Goal: Task Accomplishment & Management: Complete application form

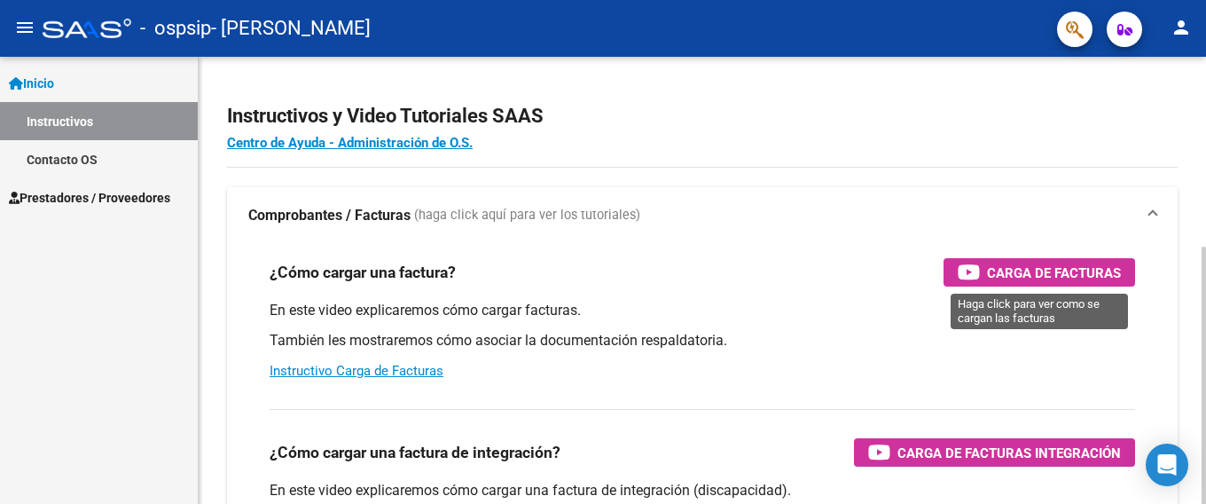
click at [994, 265] on span "Carga de Facturas" at bounding box center [1054, 273] width 134 height 22
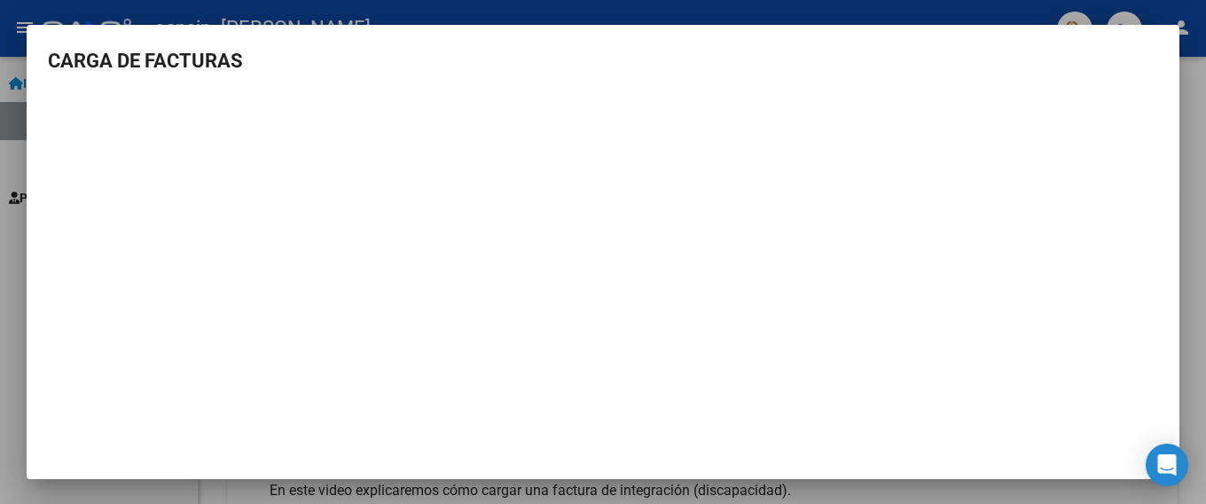
click at [1203, 169] on div at bounding box center [603, 252] width 1206 height 504
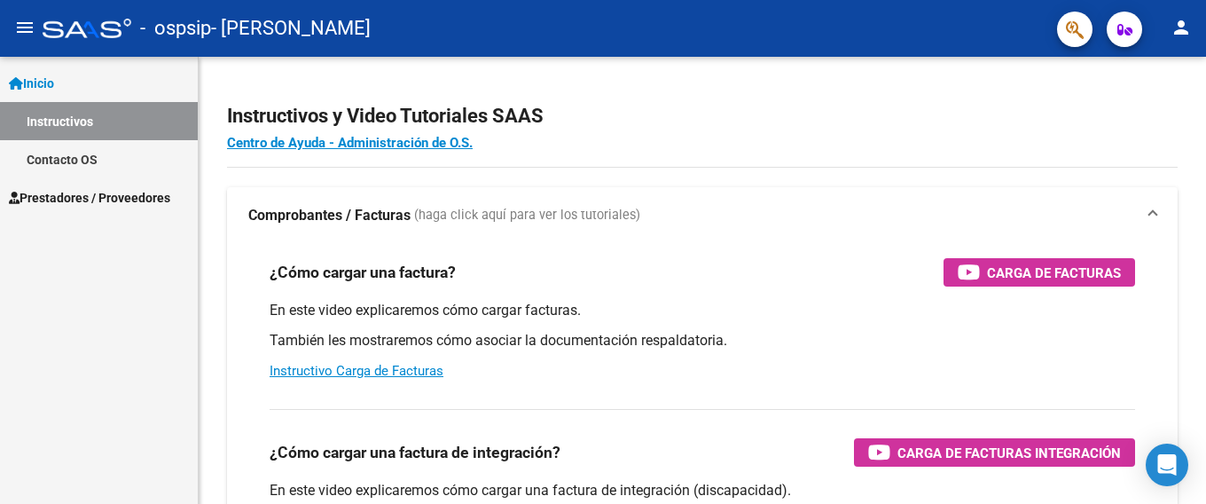
click at [63, 199] on span "Prestadores / Proveedores" at bounding box center [89, 198] width 161 height 20
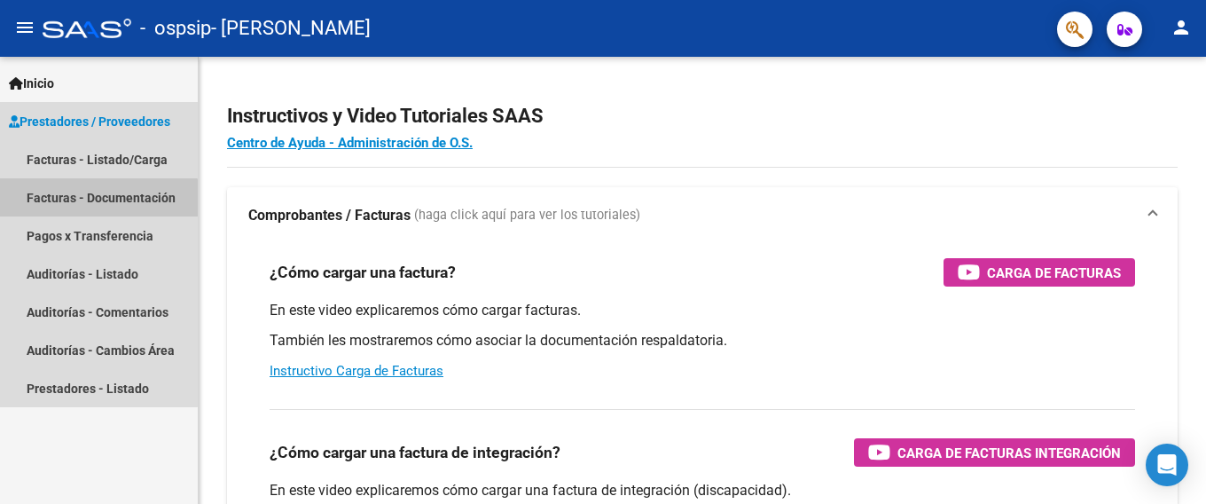
click at [87, 207] on link "Facturas - Documentación" at bounding box center [99, 197] width 198 height 38
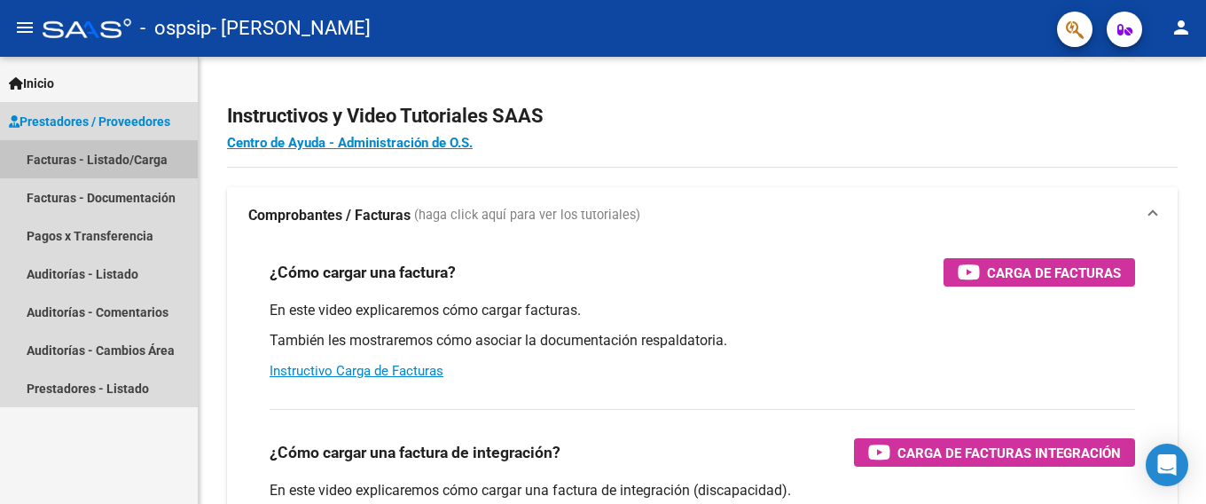
click at [68, 159] on link "Facturas - Listado/Carga" at bounding box center [99, 159] width 198 height 38
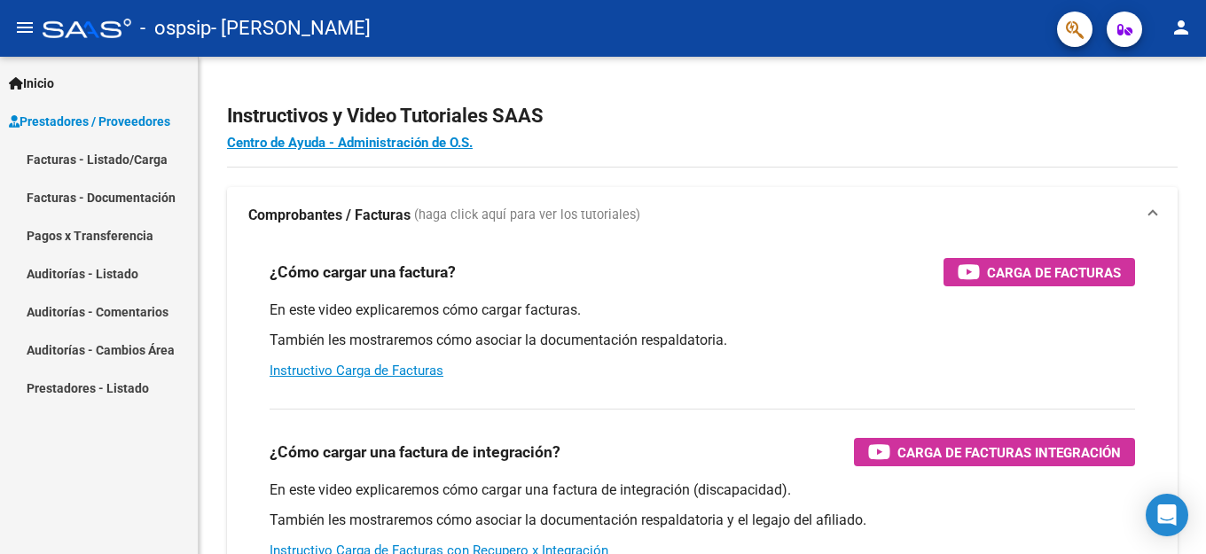
click at [81, 148] on link "Facturas - Listado/Carga" at bounding box center [99, 159] width 198 height 38
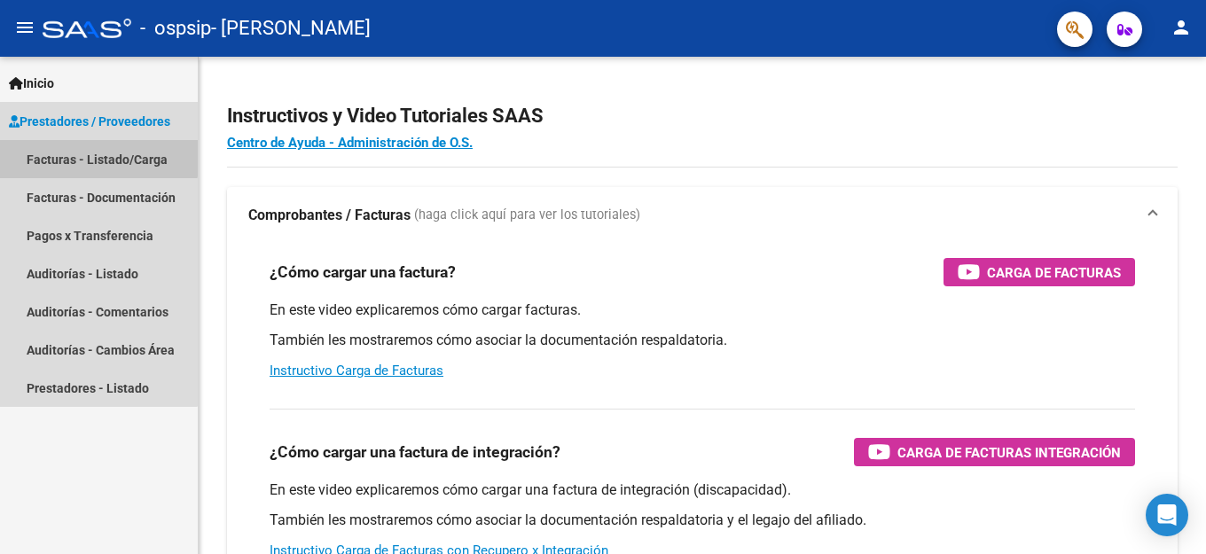
click at [81, 148] on link "Facturas - Listado/Carga" at bounding box center [99, 159] width 198 height 38
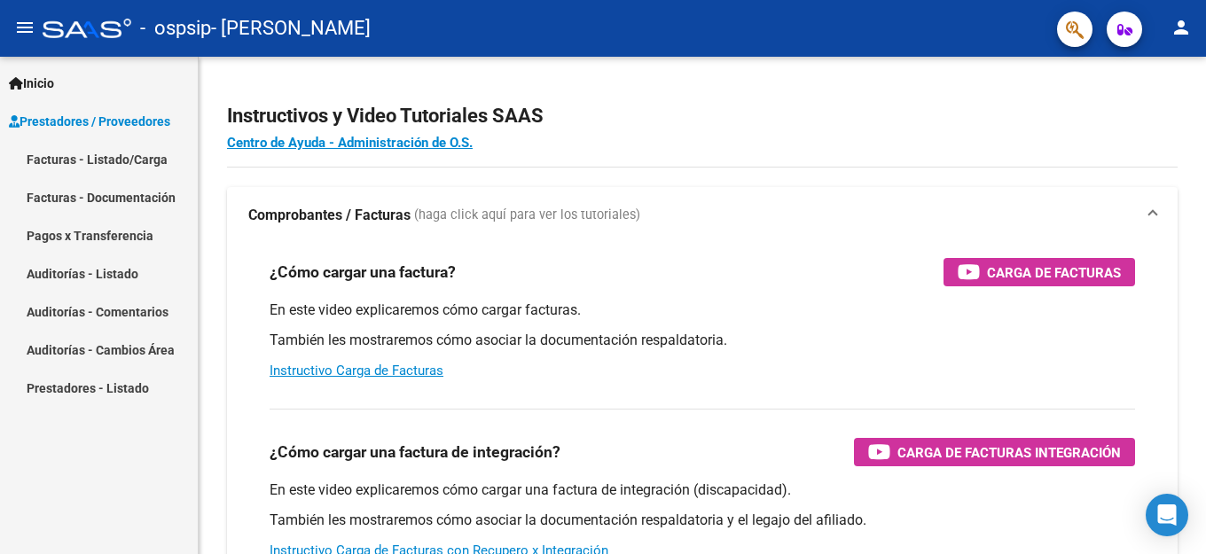
click at [90, 160] on link "Facturas - Listado/Carga" at bounding box center [99, 159] width 198 height 38
click at [19, 158] on link "Facturas - Listado/Carga" at bounding box center [99, 159] width 198 height 38
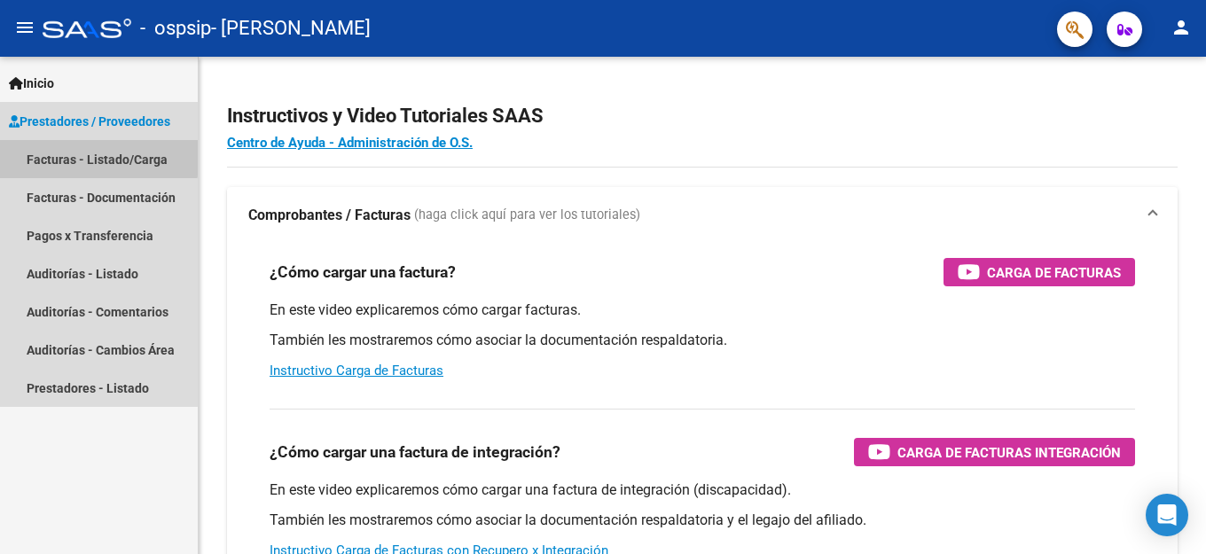
click at [19, 158] on link "Facturas - Listado/Carga" at bounding box center [99, 159] width 198 height 38
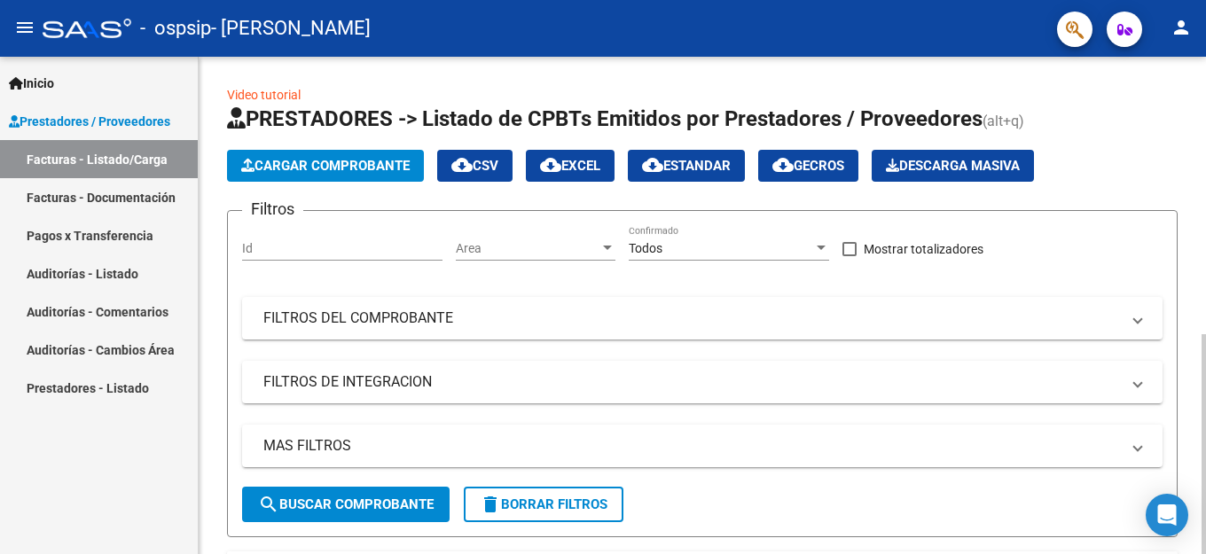
drag, startPoint x: 19, startPoint y: 158, endPoint x: 389, endPoint y: 170, distance: 370.8
click at [389, 170] on span "Cargar Comprobante" at bounding box center [325, 166] width 168 height 16
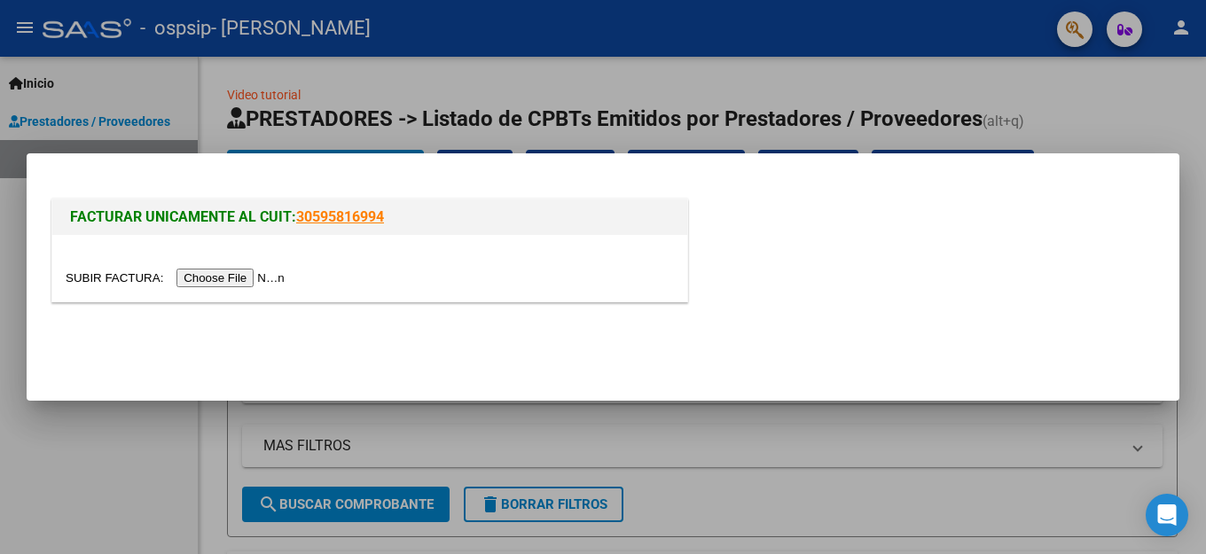
click at [259, 277] on input "file" at bounding box center [178, 278] width 224 height 19
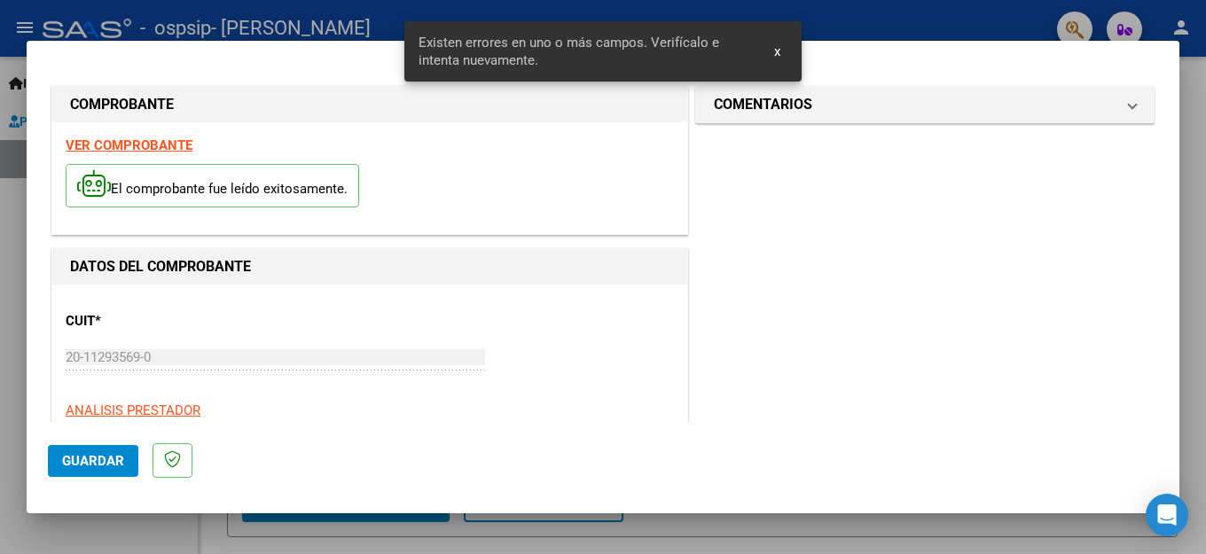
scroll to position [438, 0]
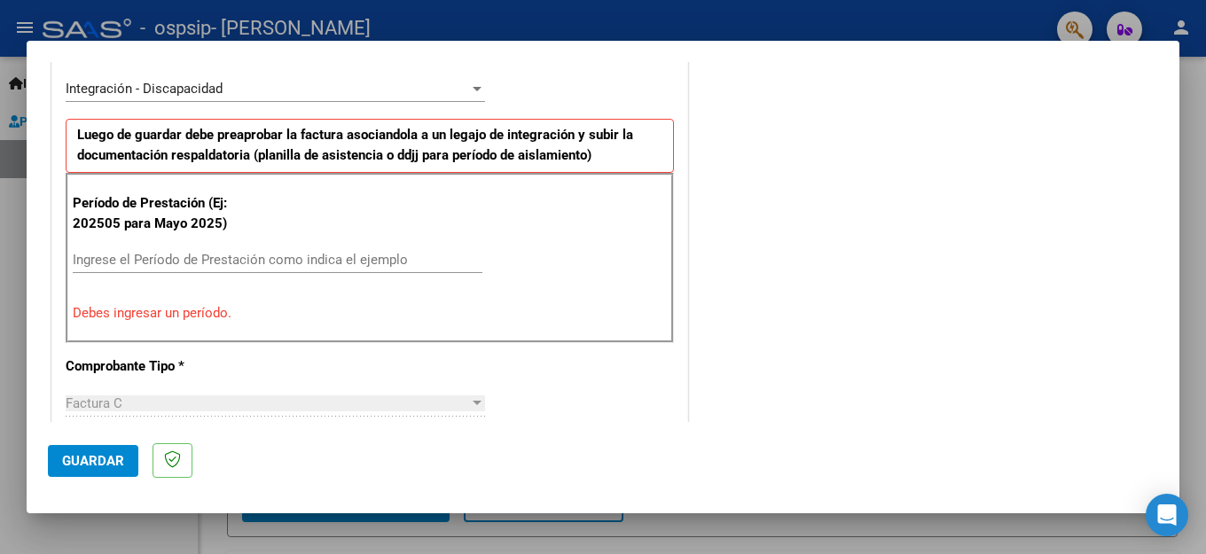
click at [148, 254] on input "Ingrese el Período de Prestación como indica el ejemplo" at bounding box center [278, 260] width 410 height 16
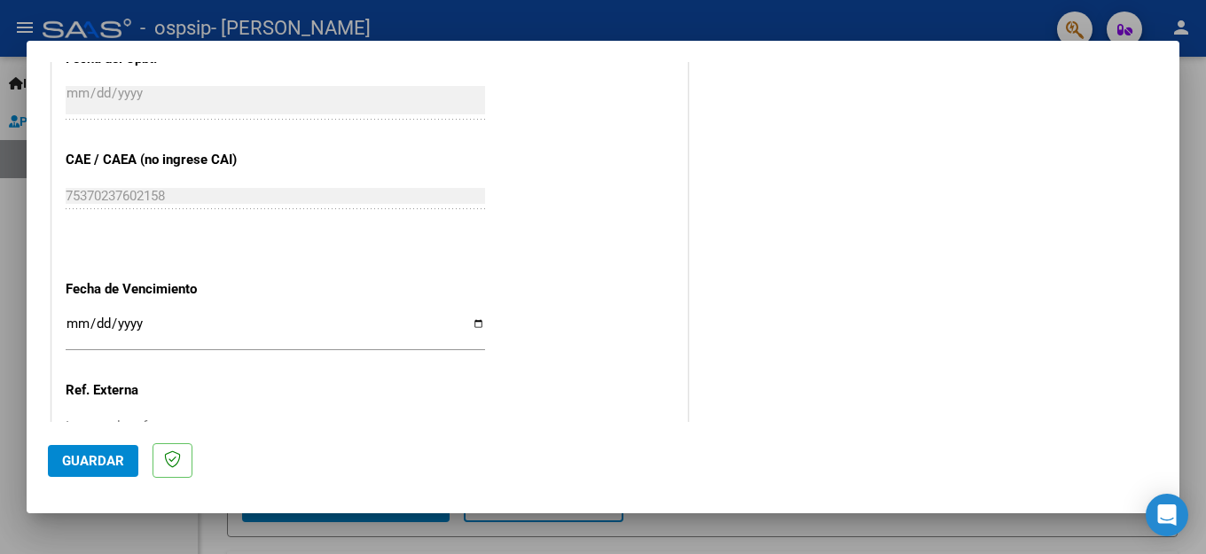
scroll to position [1147, 0]
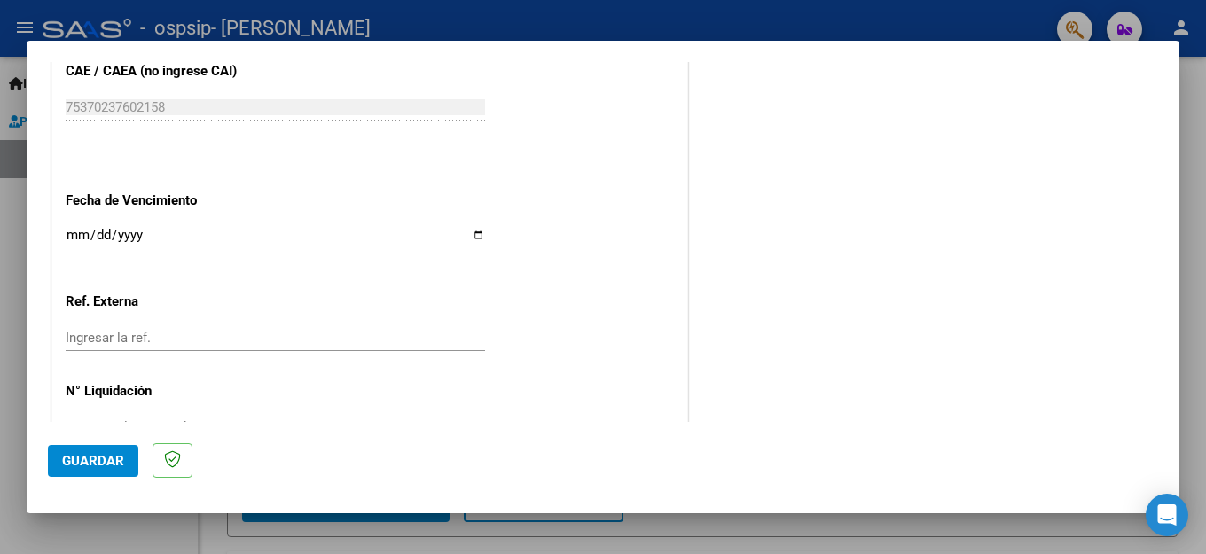
type input "202508"
click at [66, 228] on input "Ingresar la fecha" at bounding box center [275, 242] width 419 height 28
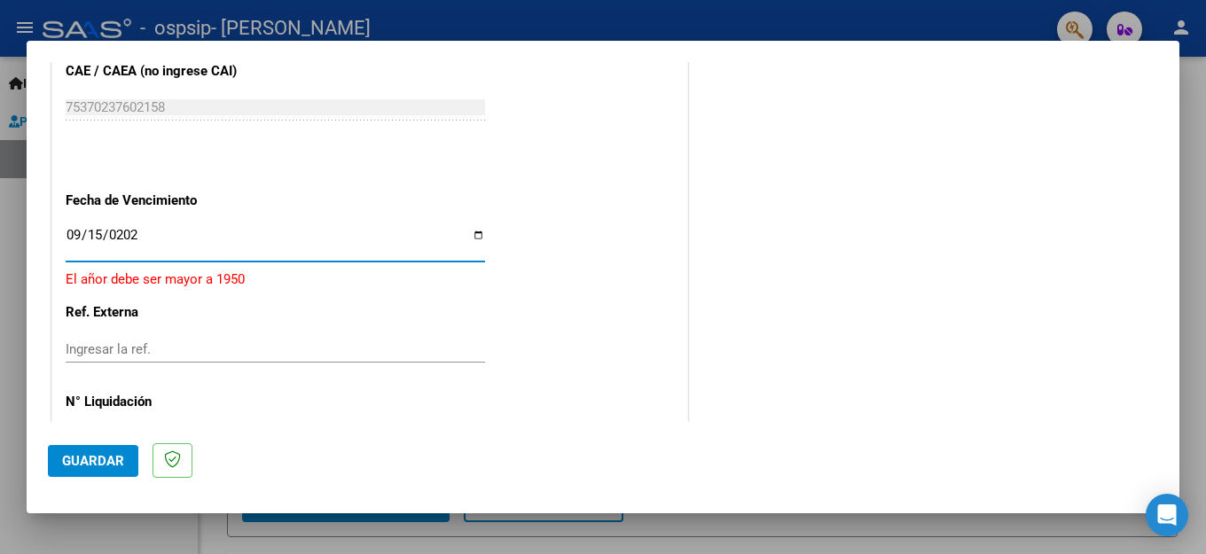
type input "[DATE]"
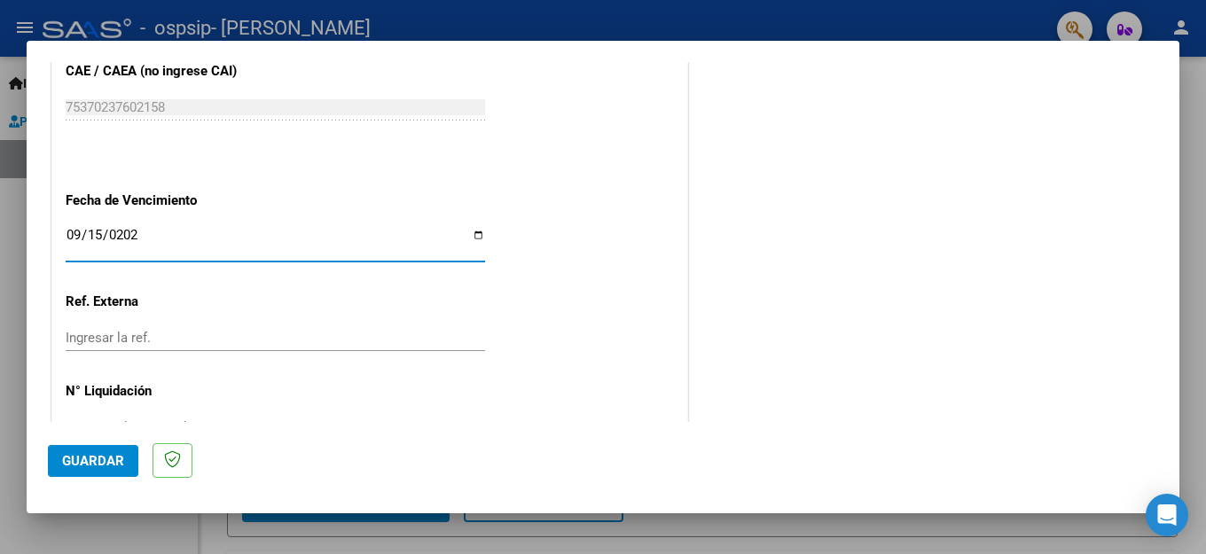
scroll to position [1178, 0]
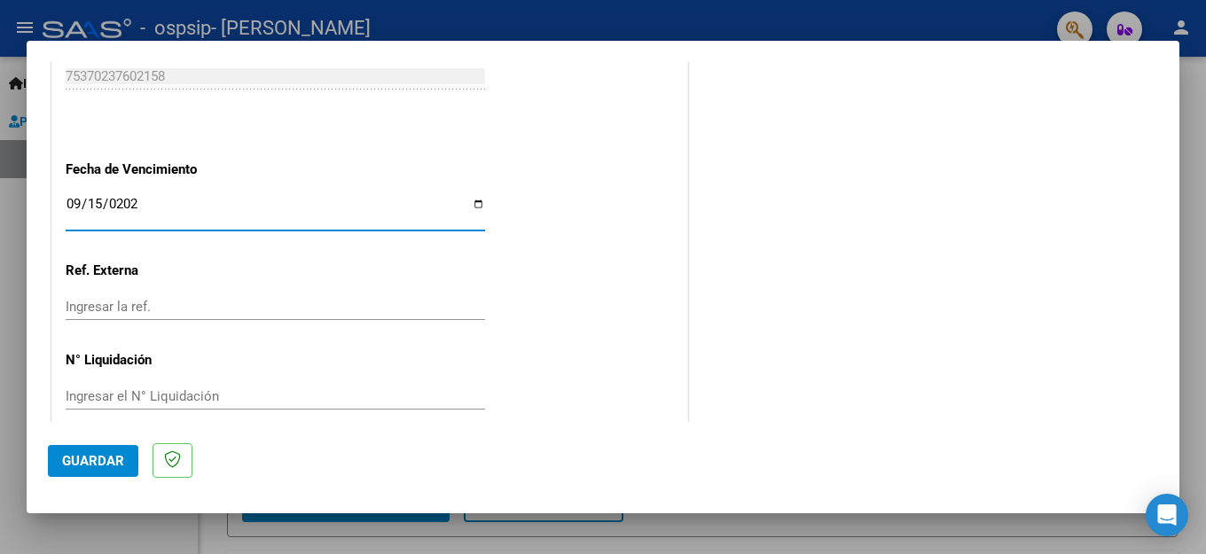
click at [93, 453] on span "Guardar" at bounding box center [93, 461] width 62 height 16
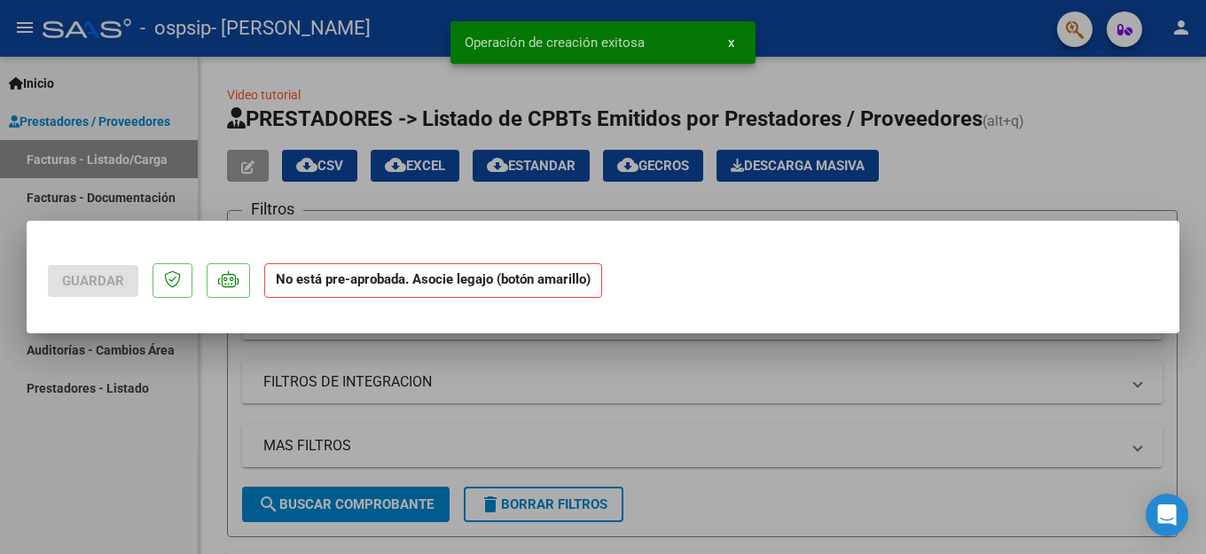
scroll to position [0, 0]
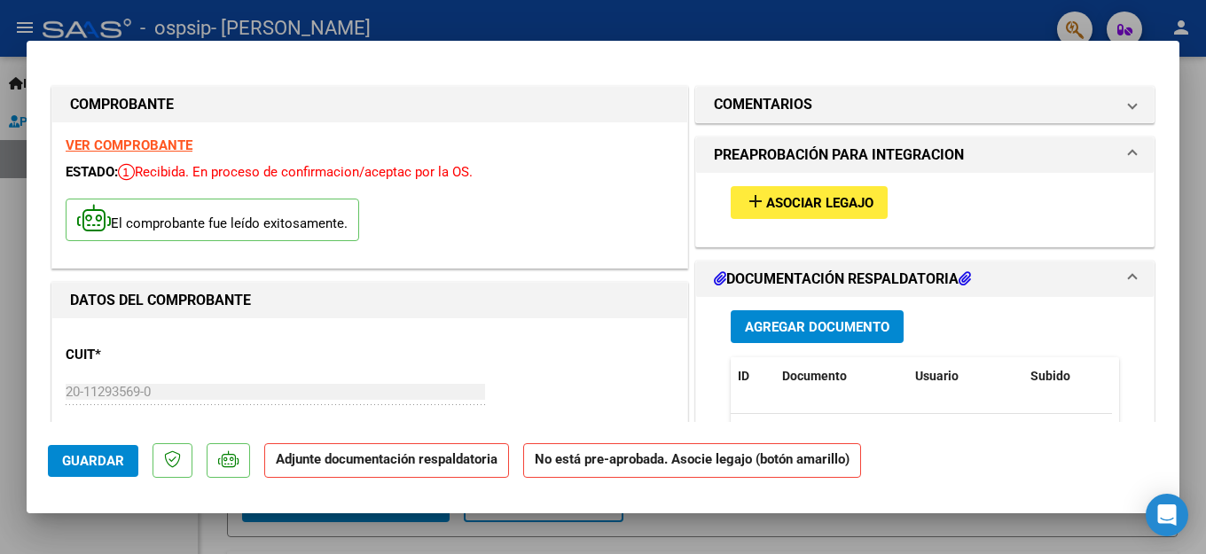
click at [745, 207] on mat-icon "add" at bounding box center [755, 201] width 21 height 21
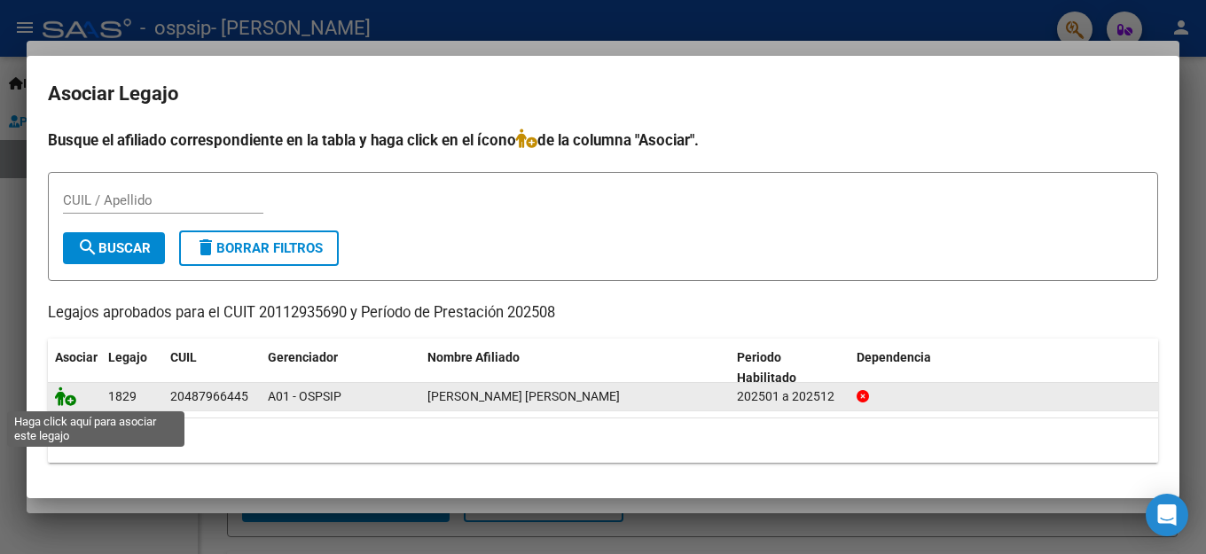
click at [60, 398] on icon at bounding box center [65, 396] width 21 height 20
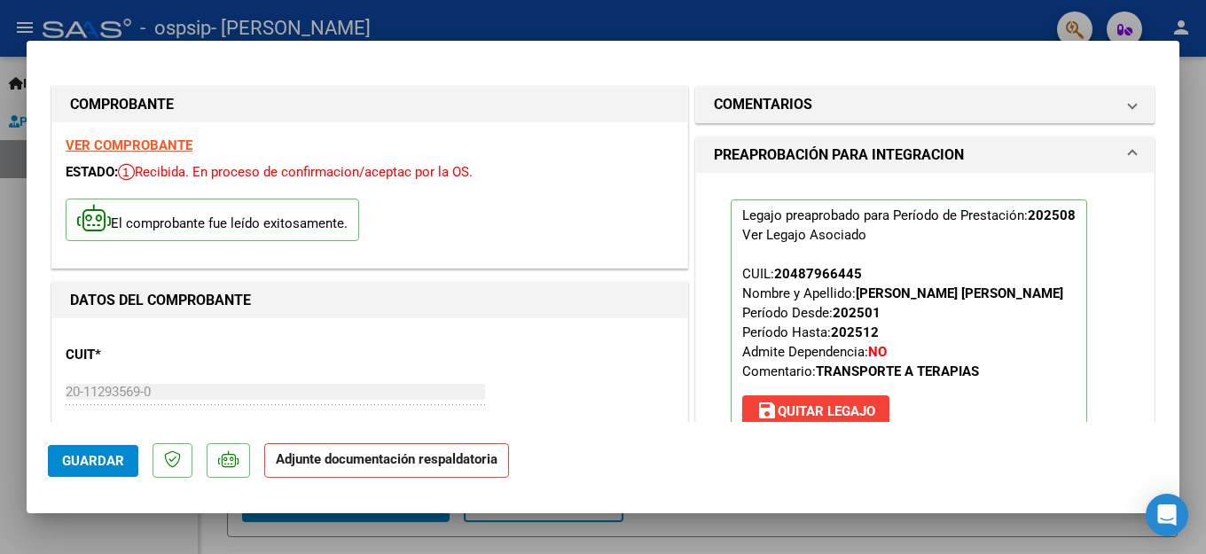
scroll to position [177, 0]
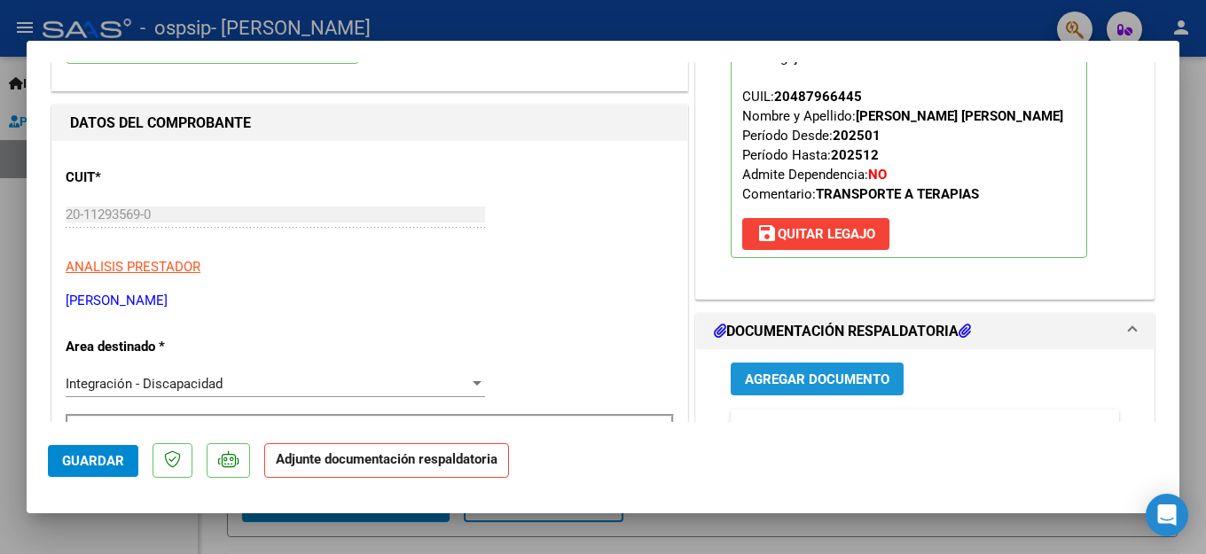
click at [782, 385] on span "Agregar Documento" at bounding box center [817, 379] width 144 height 16
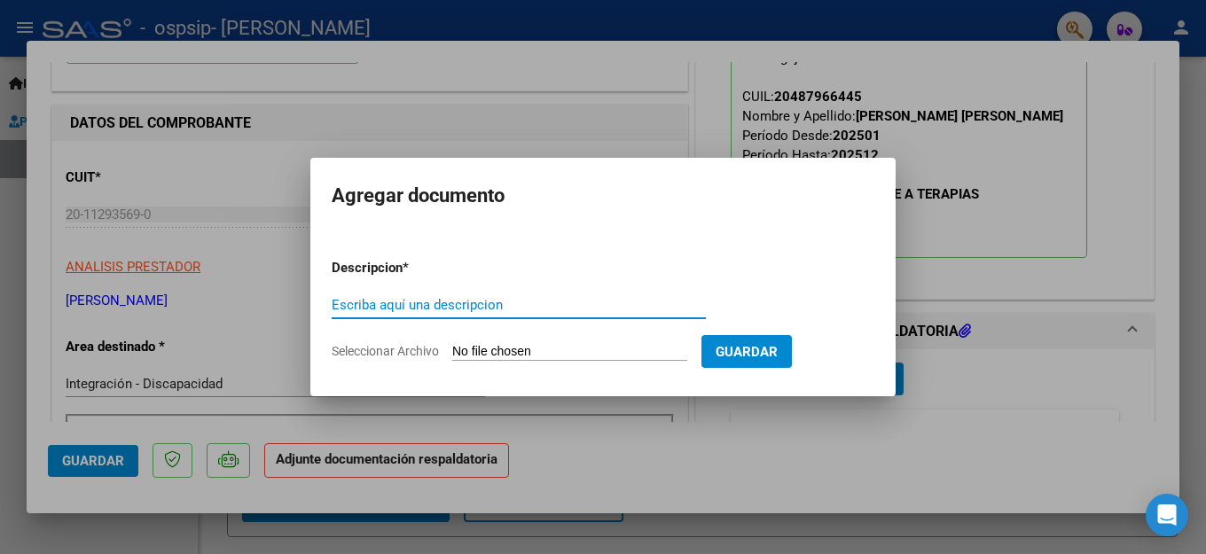
click at [438, 306] on input "Escriba aquí una descripcion" at bounding box center [519, 305] width 374 height 16
type input "PLANILLA ASISTENCIA"
click at [550, 354] on input "Seleccionar Archivo" at bounding box center [569, 352] width 235 height 17
type input "C:\fakepath\img323.pdf"
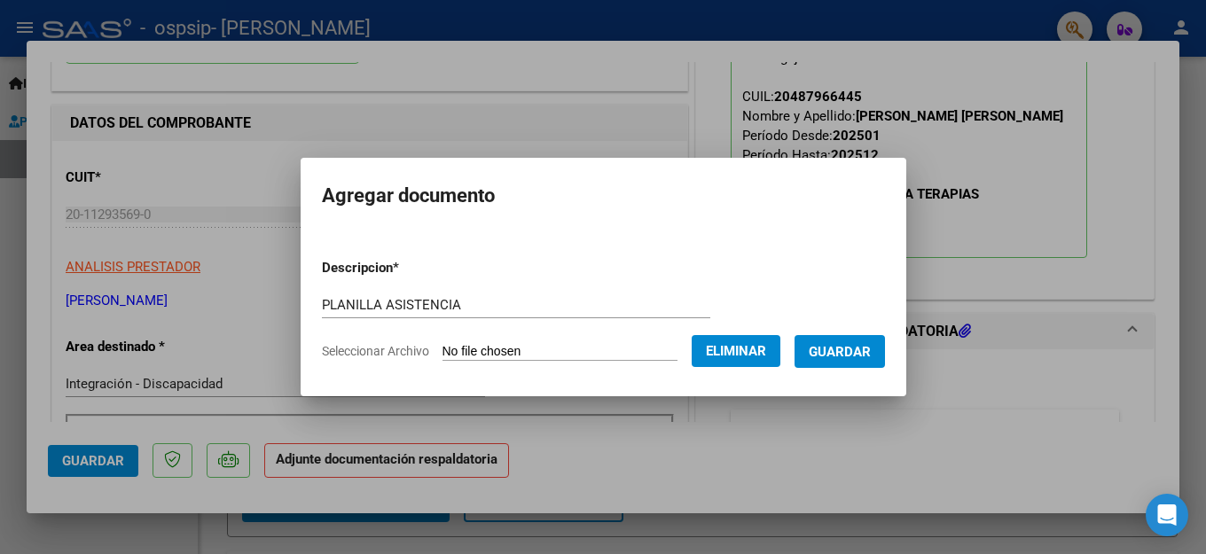
click at [850, 352] on span "Guardar" at bounding box center [839, 352] width 62 height 16
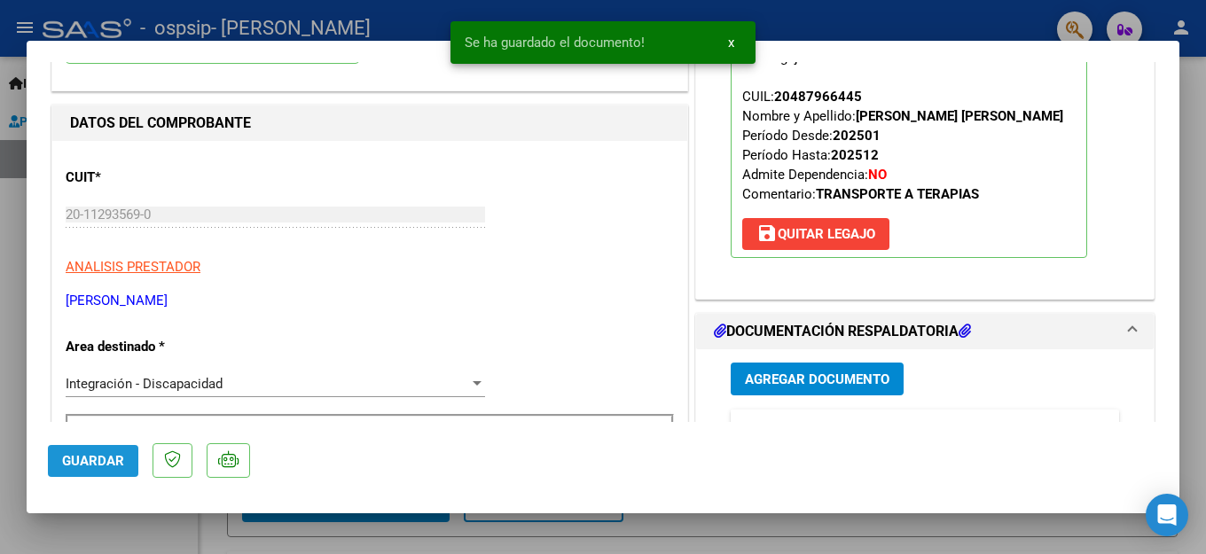
click at [105, 467] on span "Guardar" at bounding box center [93, 461] width 62 height 16
